Goal: Information Seeking & Learning: Understand process/instructions

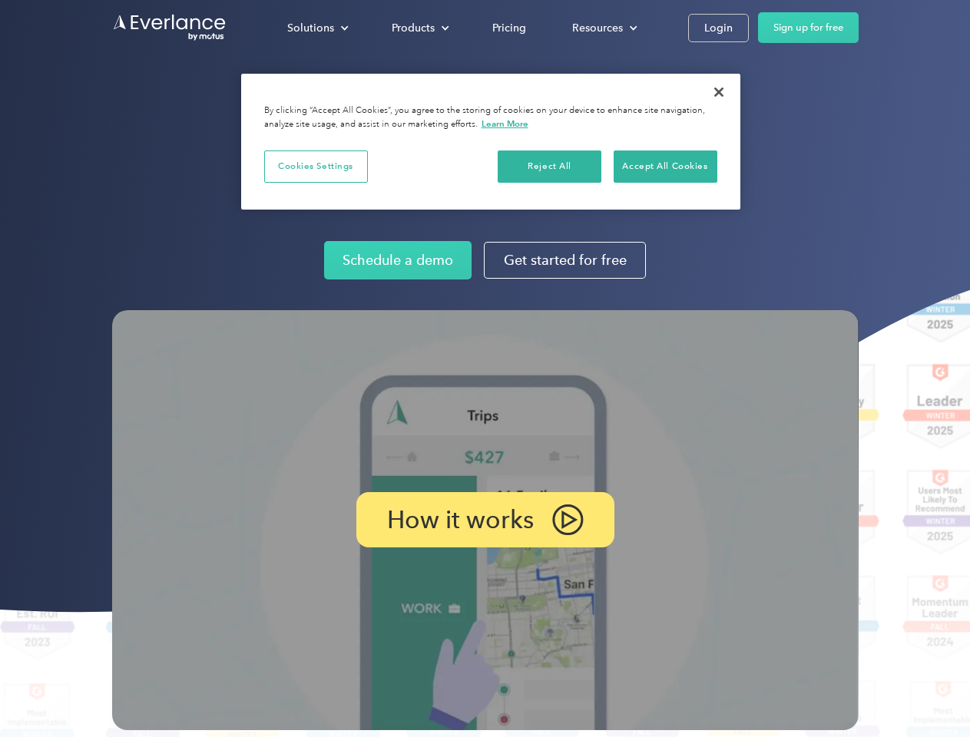
click at [485, 369] on img at bounding box center [485, 520] width 747 height 420
click at [317, 28] on div "Solutions" at bounding box center [310, 27] width 47 height 19
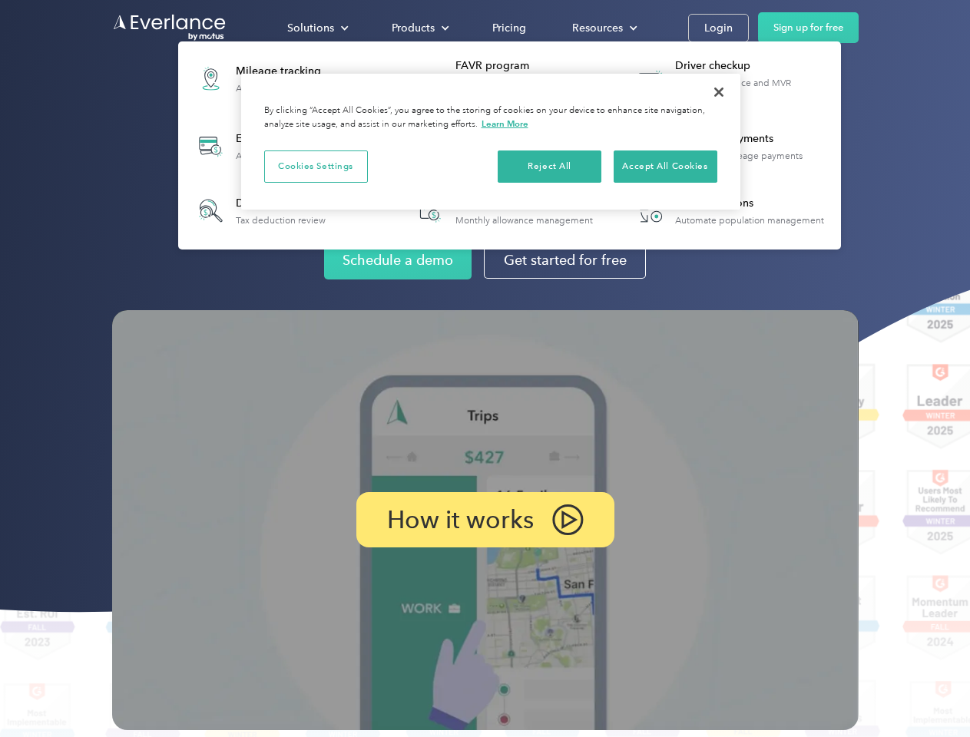
click at [419, 28] on div "Products" at bounding box center [413, 27] width 43 height 19
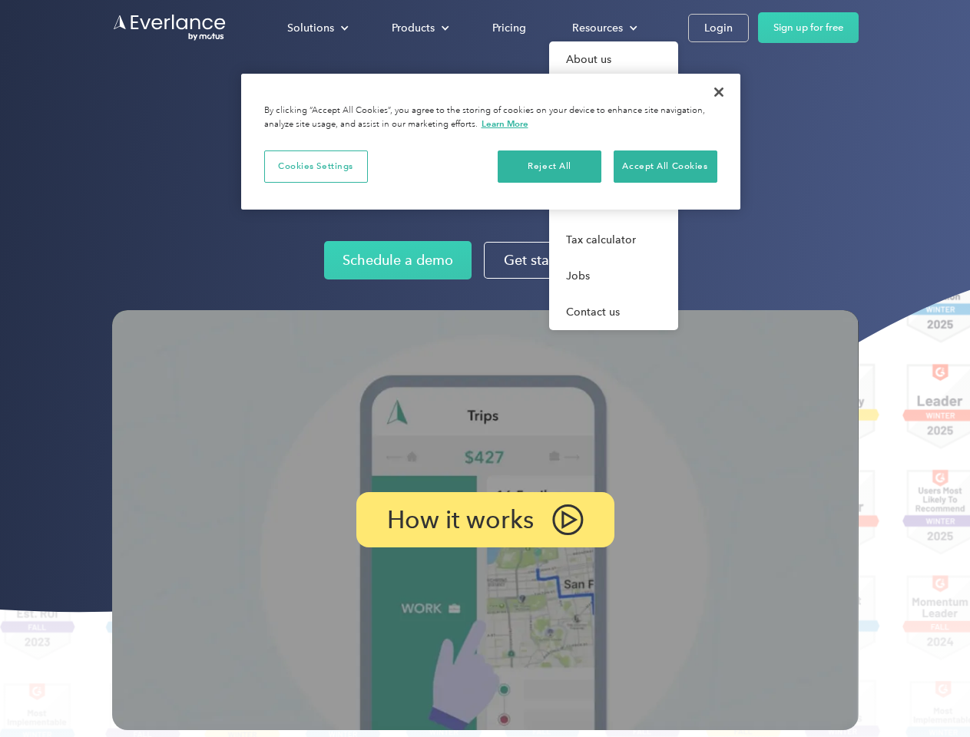
click at [603, 28] on div "Resources" at bounding box center [597, 27] width 51 height 19
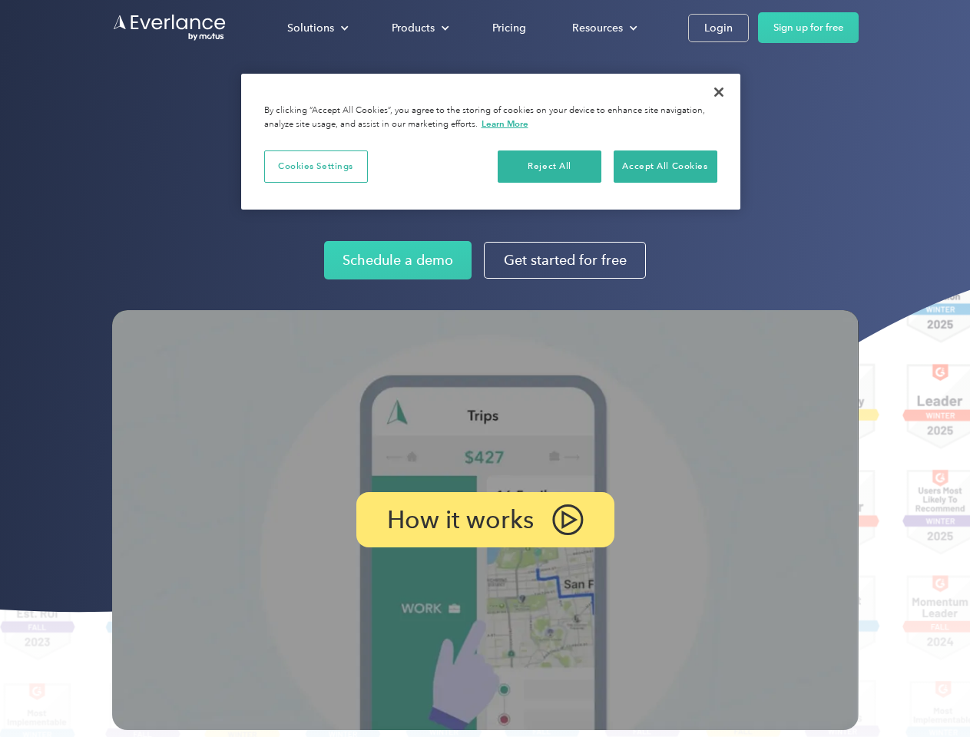
click at [485, 520] on p "How it works" at bounding box center [460, 520] width 147 height 18
click at [316, 166] on button "Cookies Settings" at bounding box center [316, 167] width 104 height 32
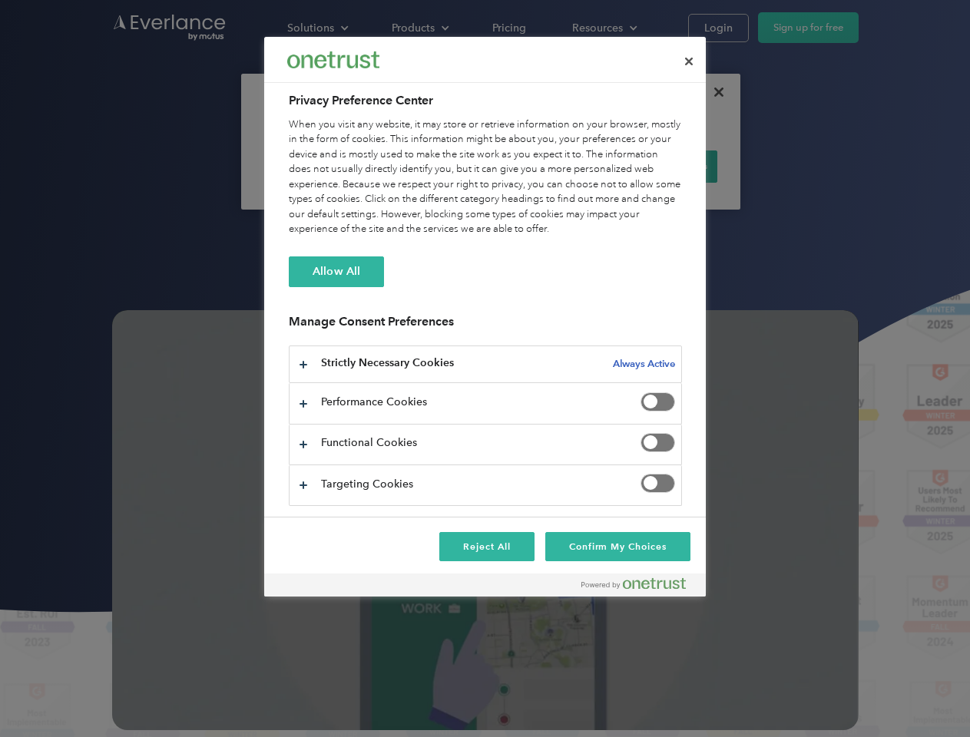
click at [550, 166] on div "When you visit any website, it may store or retrieve information on your browse…" at bounding box center [485, 178] width 393 height 120
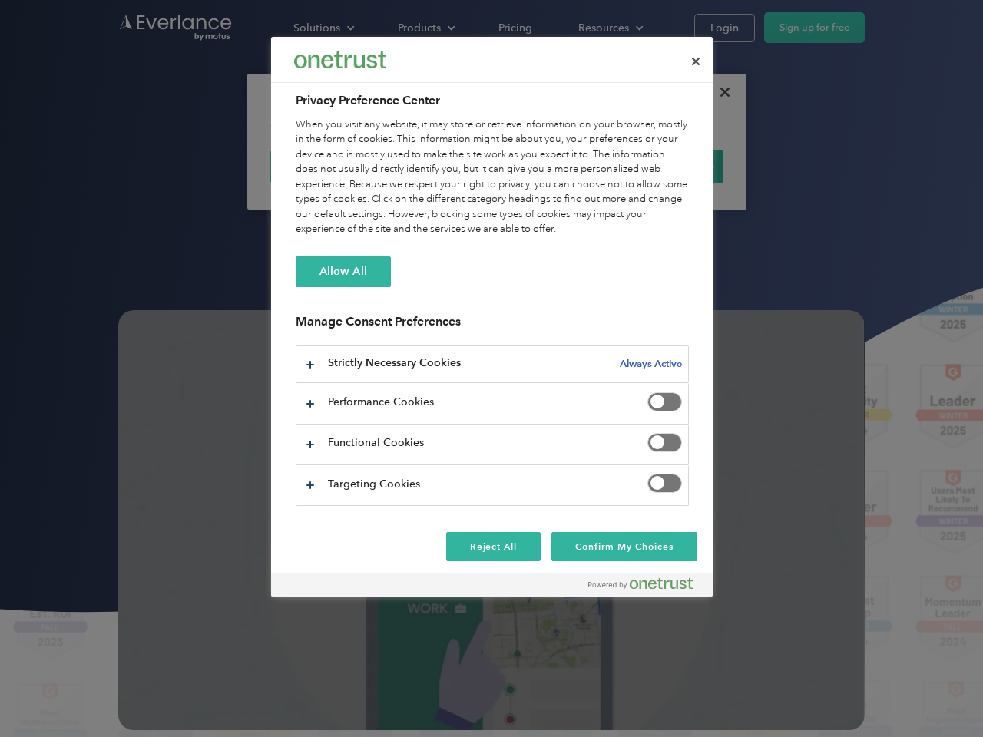
click at [665, 166] on div "When you visit any website, it may store or retrieve information on your browse…" at bounding box center [492, 178] width 393 height 120
click at [719, 92] on div at bounding box center [491, 368] width 983 height 737
